Goal: Task Accomplishment & Management: Manage account settings

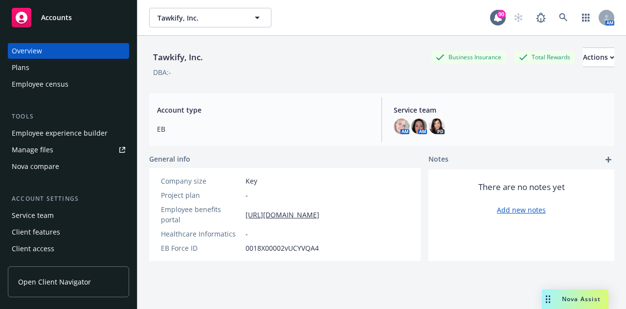
click at [219, 30] on div "Tawkify, Inc. Tawkify, Inc. 90 AM" at bounding box center [381, 17] width 489 height 35
click at [215, 19] on span "Tawkify, Inc." at bounding box center [200, 18] width 85 height 10
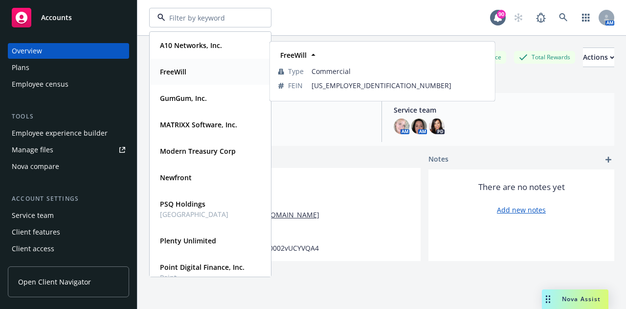
click at [180, 73] on strong "FreeWill" at bounding box center [173, 71] width 26 height 9
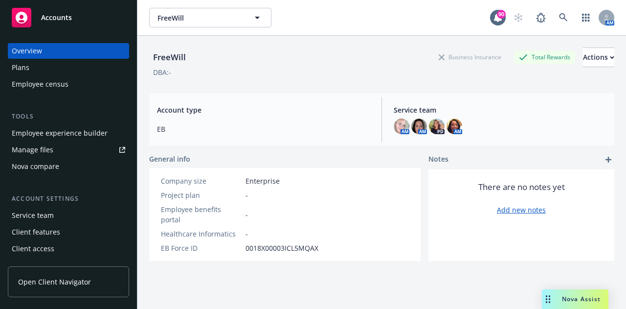
click at [92, 137] on div "Employee experience builder" at bounding box center [60, 133] width 96 height 16
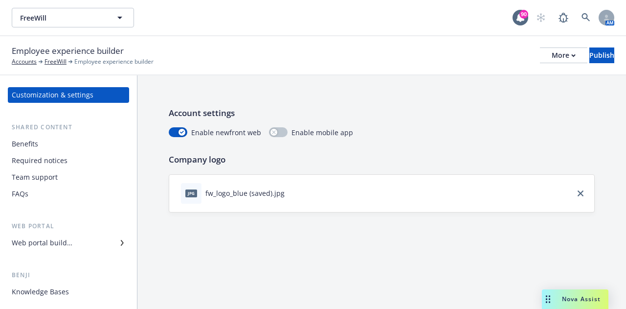
click at [52, 242] on div "Web portal builder" at bounding box center [42, 243] width 61 height 16
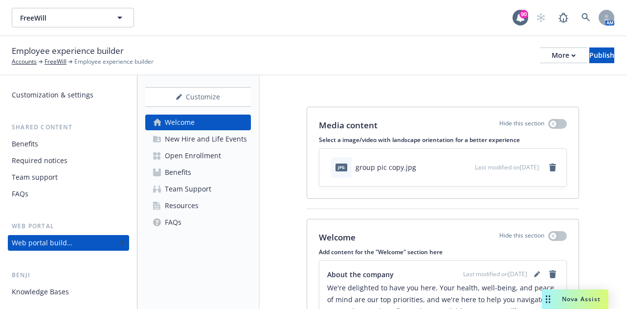
click at [181, 158] on div "Open Enrollment" at bounding box center [193, 156] width 56 height 16
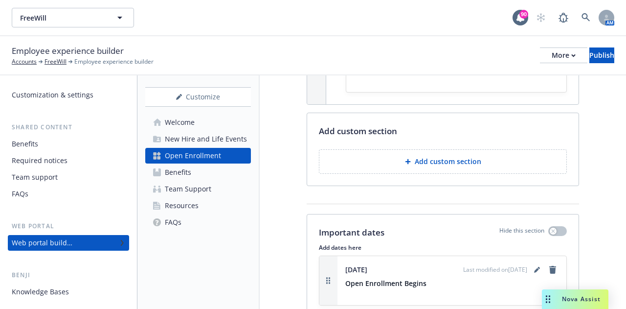
scroll to position [1272, 0]
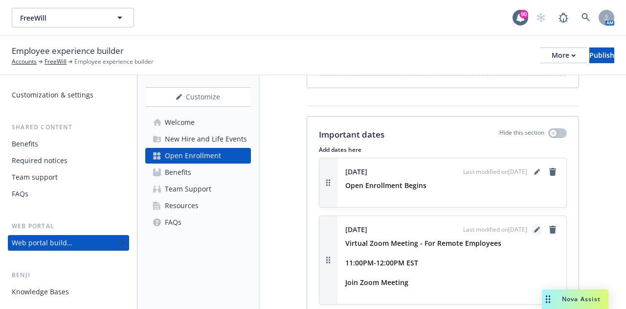
click at [534, 227] on icon "editPencil" at bounding box center [536, 229] width 5 height 5
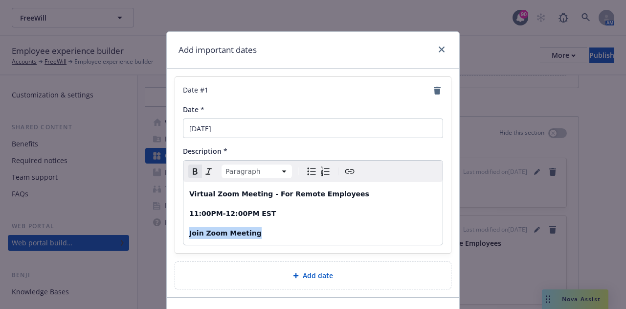
drag, startPoint x: 251, startPoint y: 234, endPoint x: 185, endPoint y: 233, distance: 66.5
click at [189, 233] on p "Join Zoom Meeting" at bounding box center [313, 233] width 248 height 12
click at [346, 169] on icon "Create link" at bounding box center [350, 171] width 12 height 12
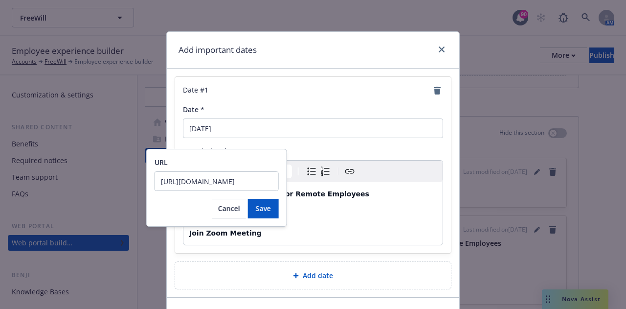
scroll to position [0, 124]
type input "[URL][DOMAIN_NAME]"
click at [259, 211] on span "Save" at bounding box center [263, 207] width 15 height 9
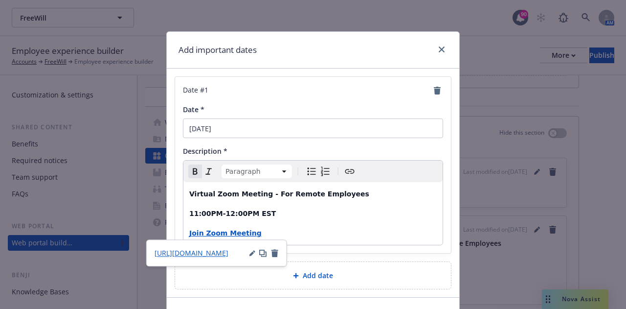
scroll to position [62, 0]
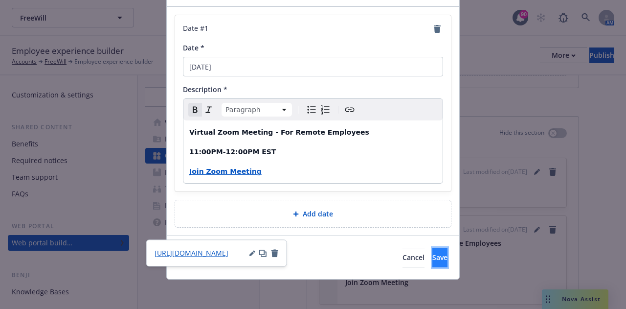
click at [432, 258] on button "Save" at bounding box center [439, 258] width 15 height 20
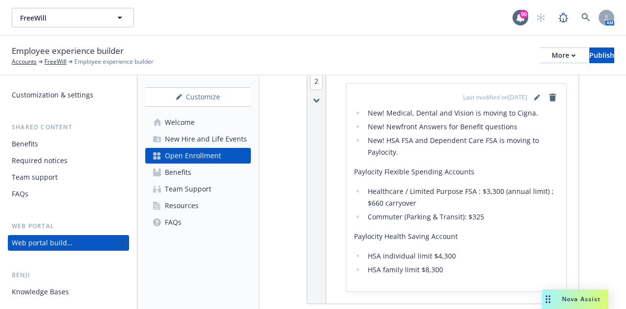
scroll to position [627, 0]
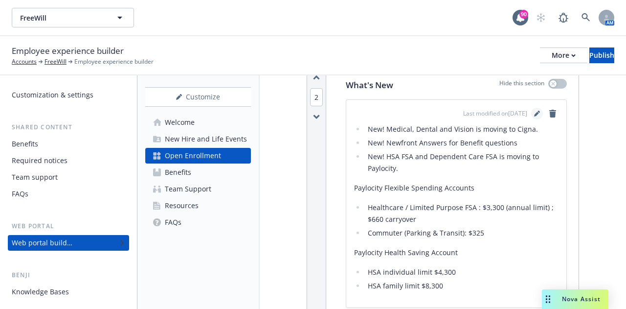
click at [534, 113] on icon "editPencil" at bounding box center [537, 114] width 6 height 6
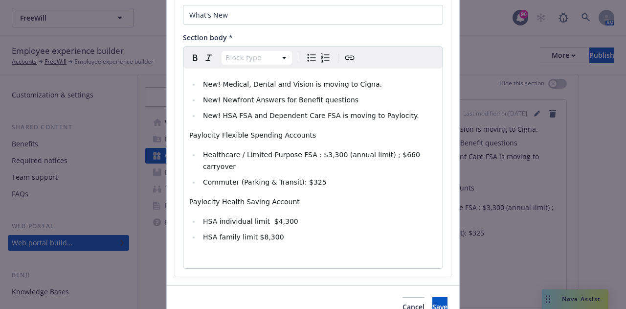
scroll to position [98, 0]
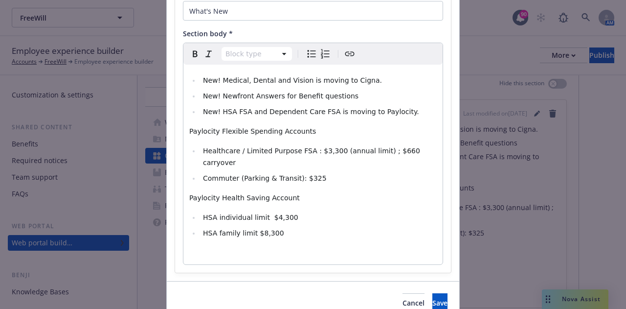
click at [282, 227] on li "HSA family limit $8,300" at bounding box center [318, 233] width 237 height 12
select select "paragraph"
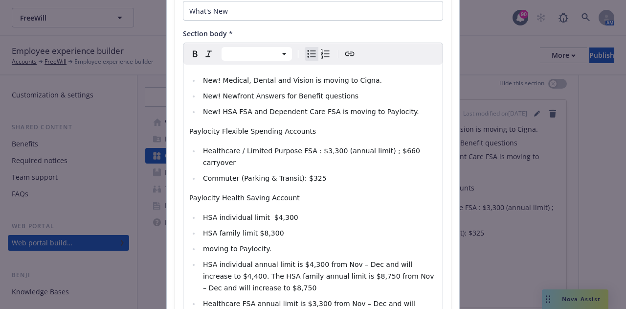
scroll to position [124, 0]
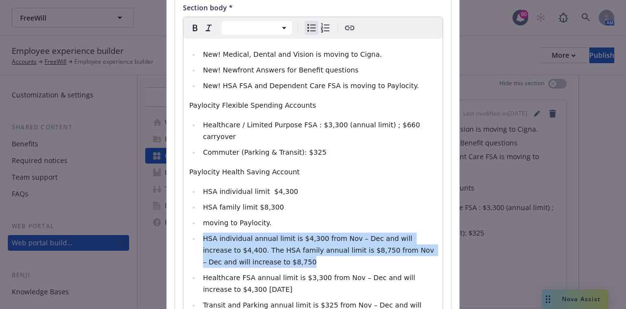
drag, startPoint x: 262, startPoint y: 253, endPoint x: 198, endPoint y: 231, distance: 68.2
click at [200, 232] on li "HSA individual annual limit is $4,300 from Nov – Dec and will increase to $4,40…" at bounding box center [318, 249] width 237 height 35
copy span "HSA individual annual limit is $4,300 from Nov – Dec and will increase to $4,40…"
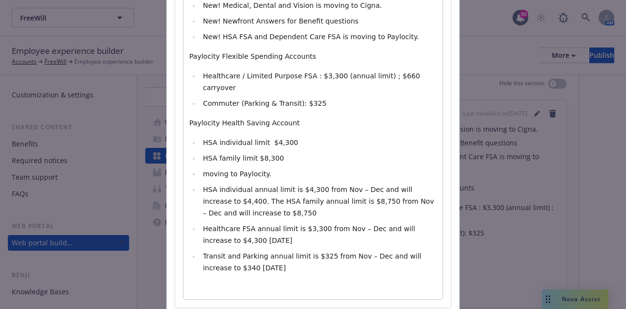
click at [278, 152] on li "HSA family limit $8,300" at bounding box center [318, 158] width 237 height 12
click at [246, 185] on span "HSA individual annual limit is $4,300 from Nov – Dec and will increase to $4,40…" at bounding box center [319, 200] width 233 height 31
select select "paragraph"
click at [288, 117] on p "Paylocity Health Saving Account" at bounding box center [313, 123] width 248 height 12
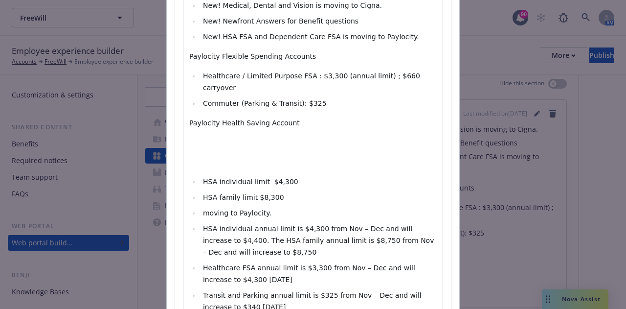
click at [187, 123] on div "New! Medical, Dental and Vision is moving to Cigna.​ New! Newfront Answers for …" at bounding box center [312, 164] width 259 height 348
select select
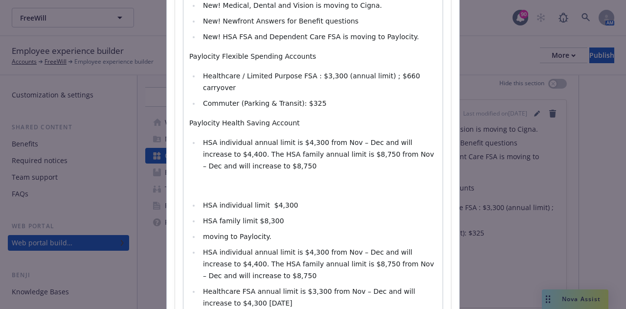
click at [220, 143] on span "HSA individual annual limit is $4,300 from Nov – Dec and will increase to $4,40…" at bounding box center [319, 153] width 233 height 31
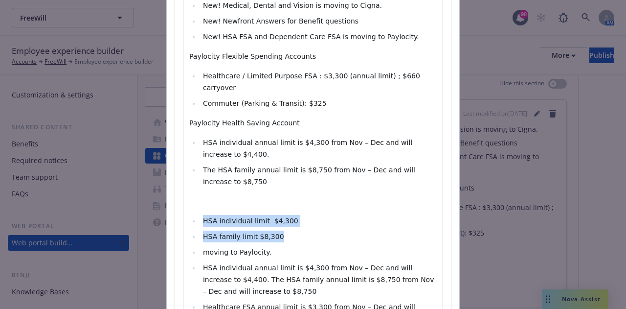
drag, startPoint x: 271, startPoint y: 224, endPoint x: 191, endPoint y: 198, distance: 83.8
click at [191, 198] on div "New! Medical, Dental and Vision is moving to Cigna.​ New! Newfront Answers for …" at bounding box center [312, 183] width 259 height 387
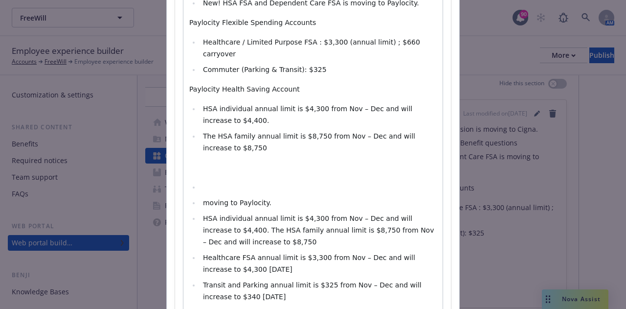
scroll to position [222, 0]
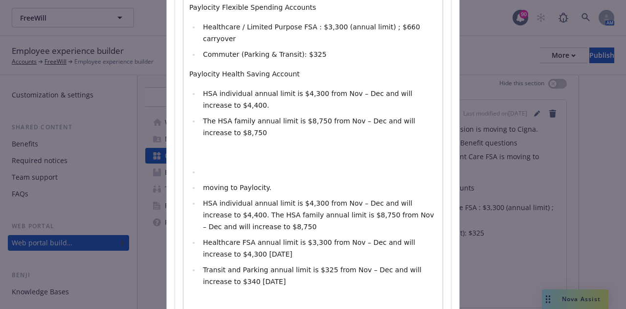
drag, startPoint x: 255, startPoint y: 243, endPoint x: 200, endPoint y: 234, distance: 56.5
click at [200, 236] on li "Healthcare FSA annual limit is $3,300 from Nov – Dec and will increase to $4,30…" at bounding box center [318, 247] width 237 height 23
copy span "Healthcare FSA annual limit is $3,300 from Nov – Dec and will increase to $4,30…"
click at [239, 238] on span "Healthcare FSA annual limit is $3,300 from Nov – Dec and will increase to $4,30…" at bounding box center [310, 248] width 214 height 20
drag, startPoint x: 248, startPoint y: 271, endPoint x: 200, endPoint y: 232, distance: 62.0
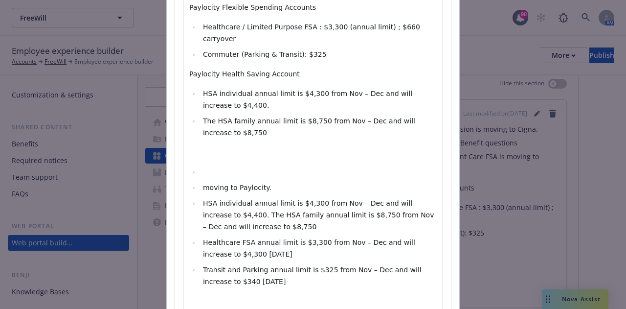
click at [200, 232] on ul "moving to Paylocity.​ HSA individual annual limit is $4,300 from Nov – Dec and …" at bounding box center [313, 226] width 248 height 121
copy ul "Healthcare FSA annual limit is $3,300 from Nov – Dec and will increase to $4,30…"
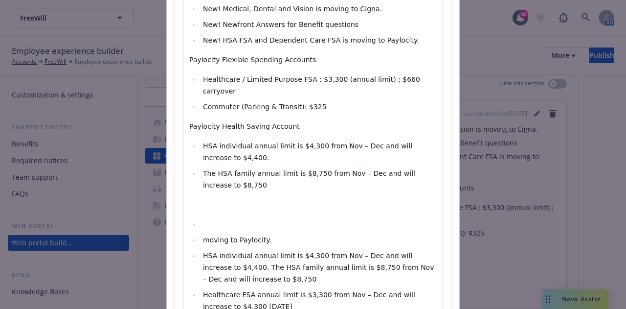
scroll to position [124, 0]
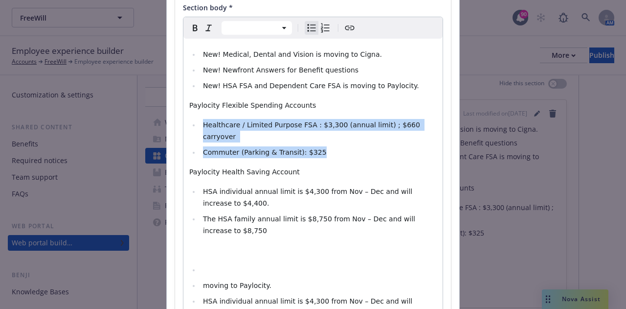
drag, startPoint x: 308, startPoint y: 139, endPoint x: 193, endPoint y: 124, distance: 116.4
click at [193, 124] on ul "Healthcare / Limited Purpose FSA : $3,300 (annual limit) ; $660 carryover ​ Com…" at bounding box center [313, 138] width 248 height 39
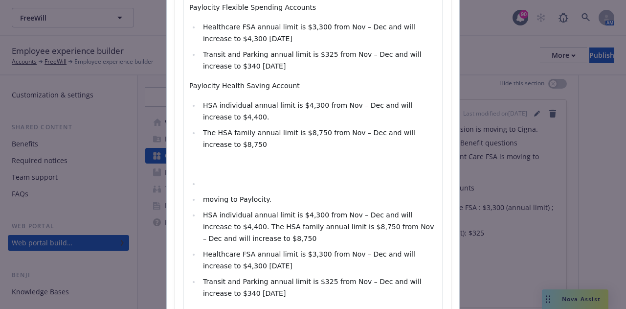
scroll to position [271, 0]
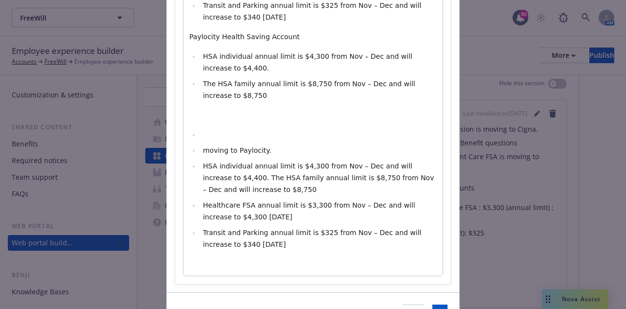
drag, startPoint x: 199, startPoint y: 122, endPoint x: 264, endPoint y: 246, distance: 140.2
click at [264, 246] on div "New! Medical, Dental and Vision is moving to Cigna.​ New! Newfront Answers for …" at bounding box center [312, 83] width 259 height 383
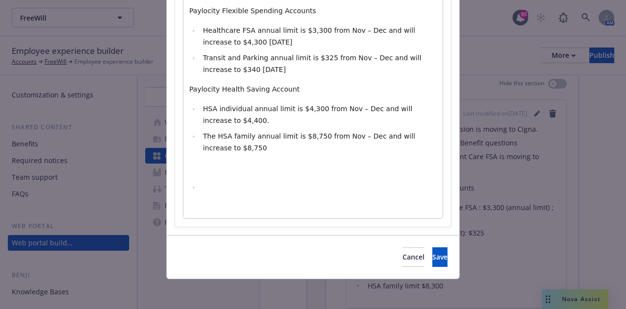
scroll to position [203, 0]
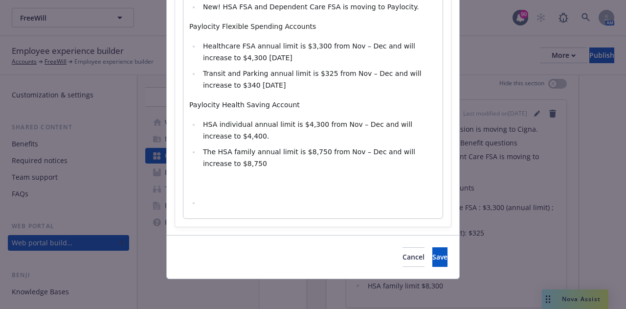
click at [266, 167] on li "The HSA family annual limit is $8,750 from Nov – Dec and will increase to $8,75…" at bounding box center [318, 157] width 237 height 23
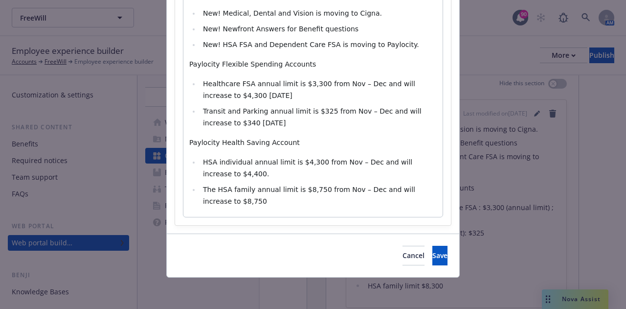
scroll to position [163, 0]
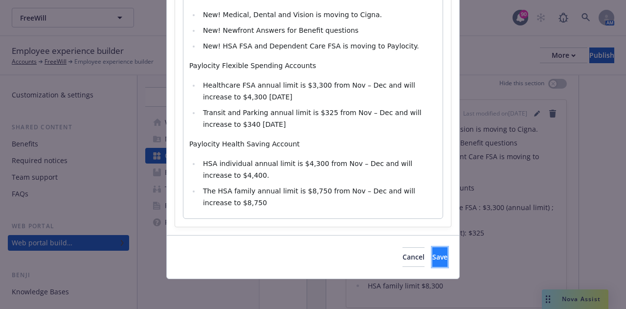
click at [432, 252] on button "Save" at bounding box center [439, 257] width 15 height 20
